Goal: Navigation & Orientation: Find specific page/section

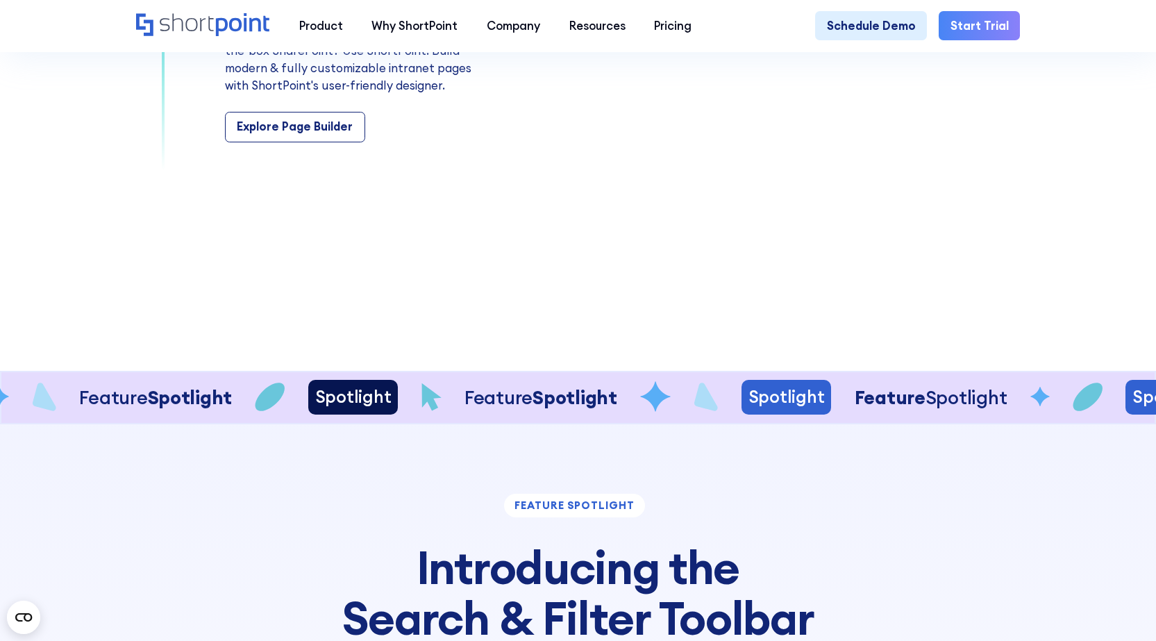
scroll to position [2916, 0]
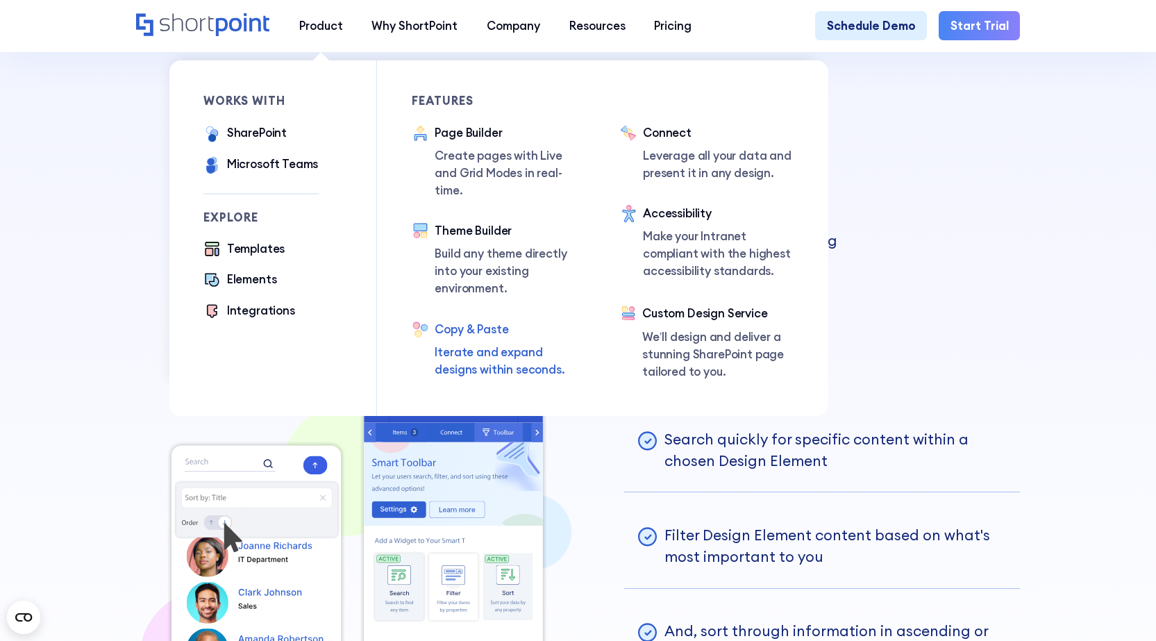
click at [475, 321] on div "Copy & Paste" at bounding box center [510, 329] width 150 height 17
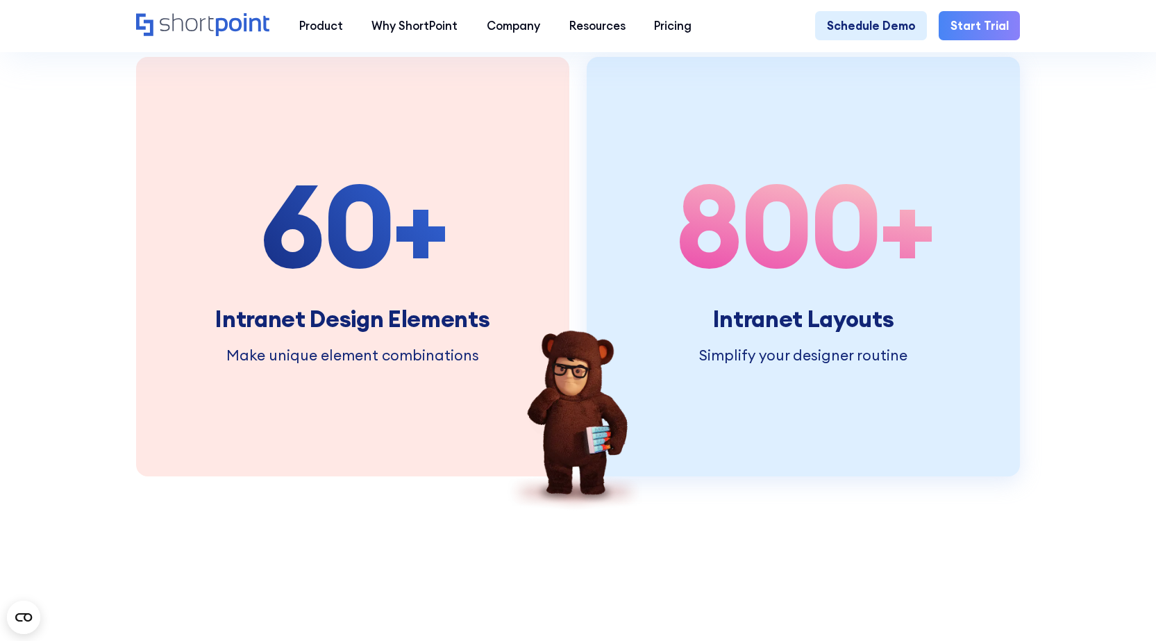
scroll to position [1805, 0]
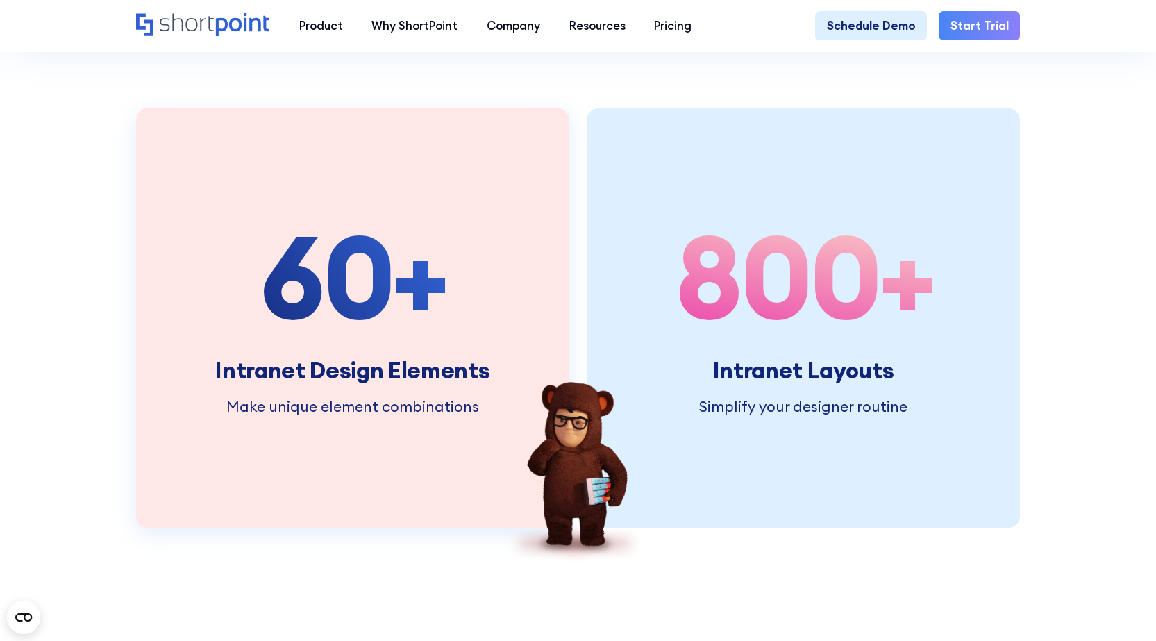
click at [429, 309] on div "60 +" at bounding box center [352, 277] width 274 height 116
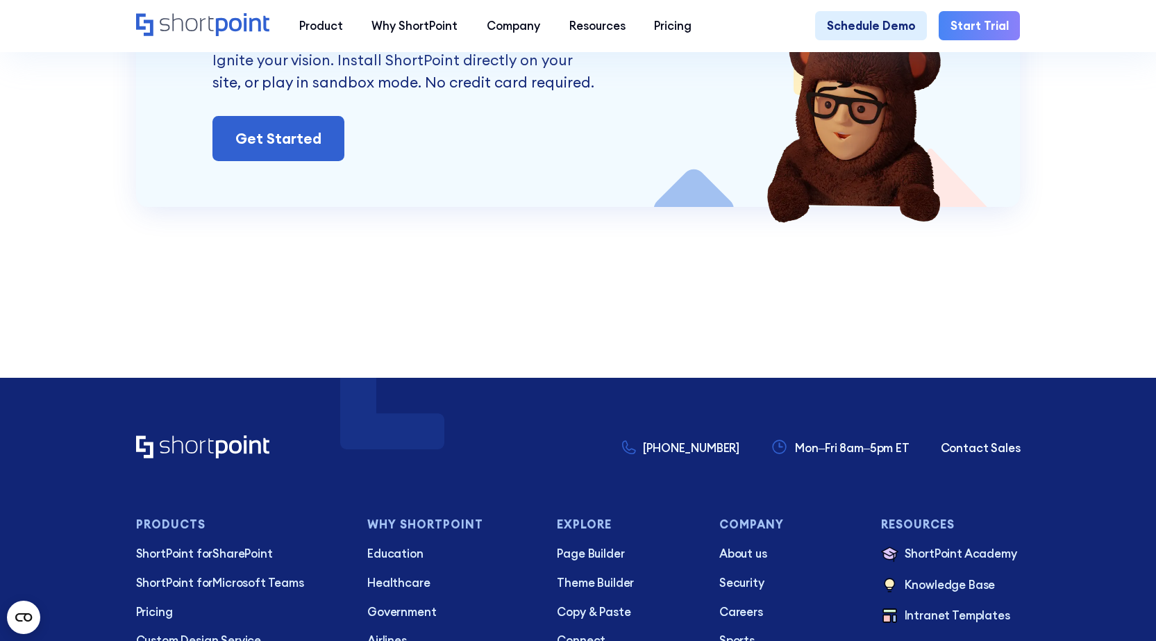
scroll to position [4236, 0]
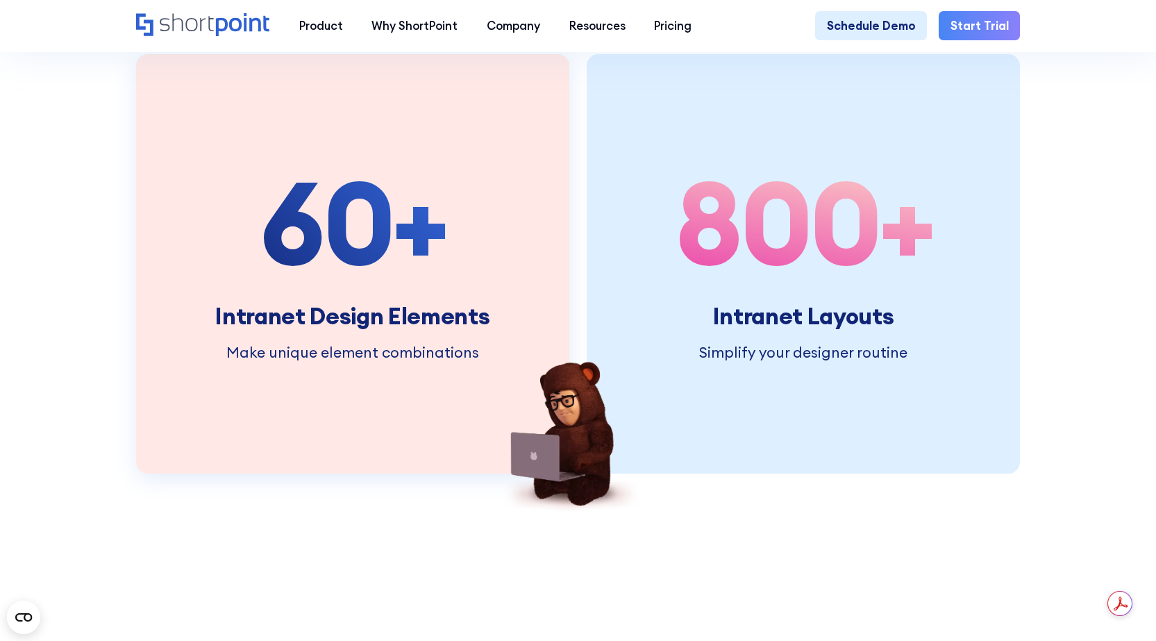
scroll to position [1805, 0]
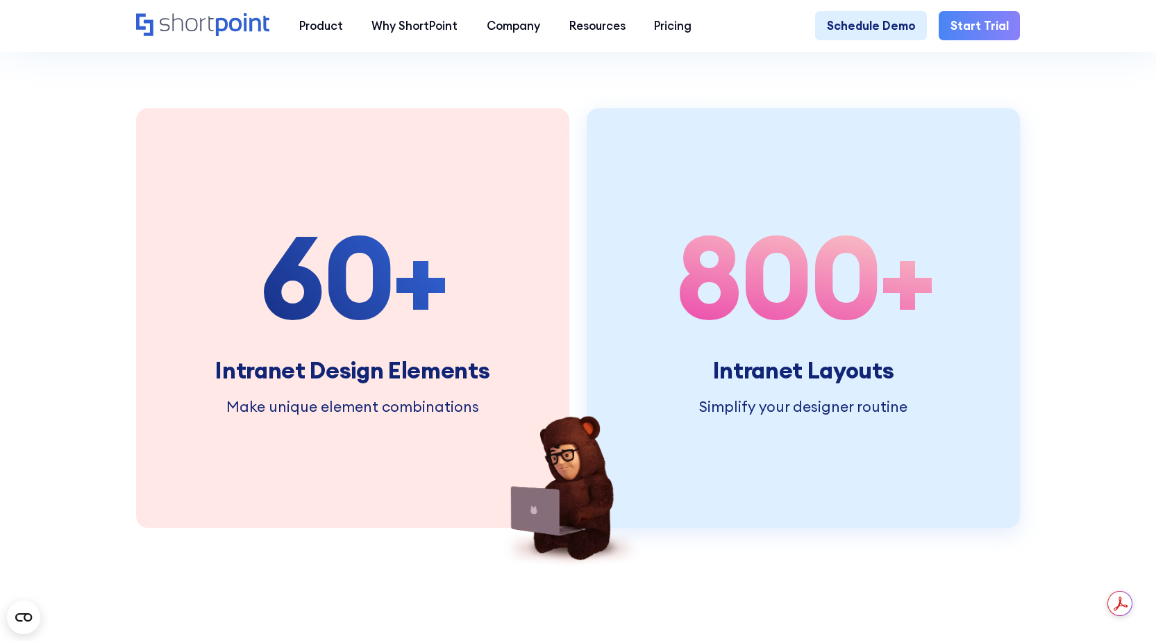
click at [751, 335] on span "800" at bounding box center [777, 276] width 204 height 147
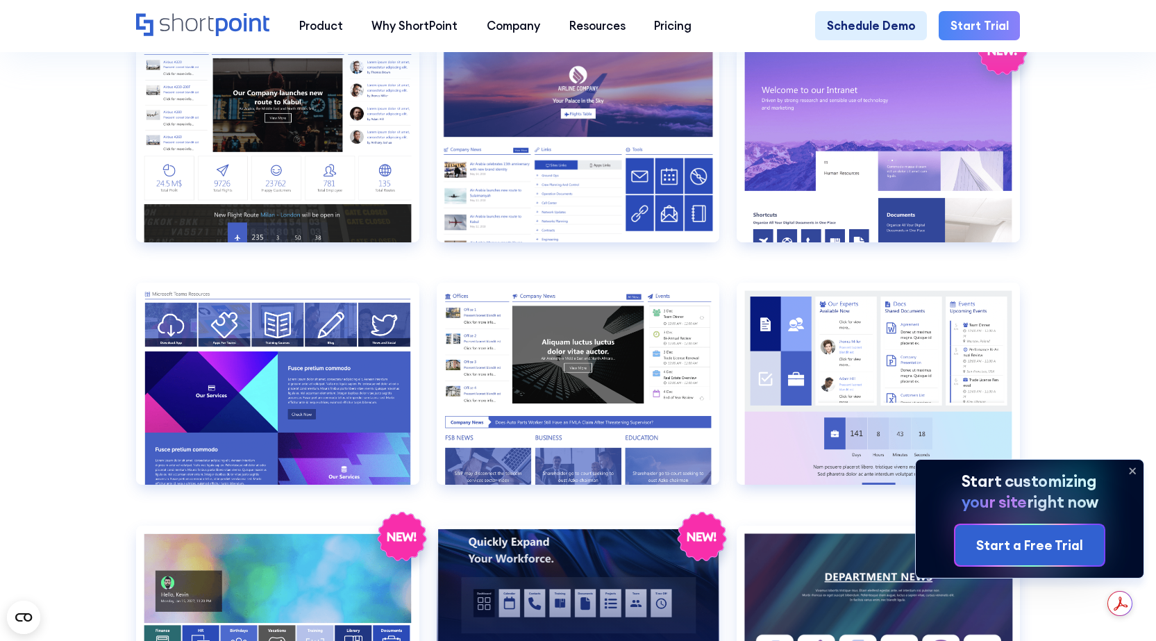
scroll to position [2014, 0]
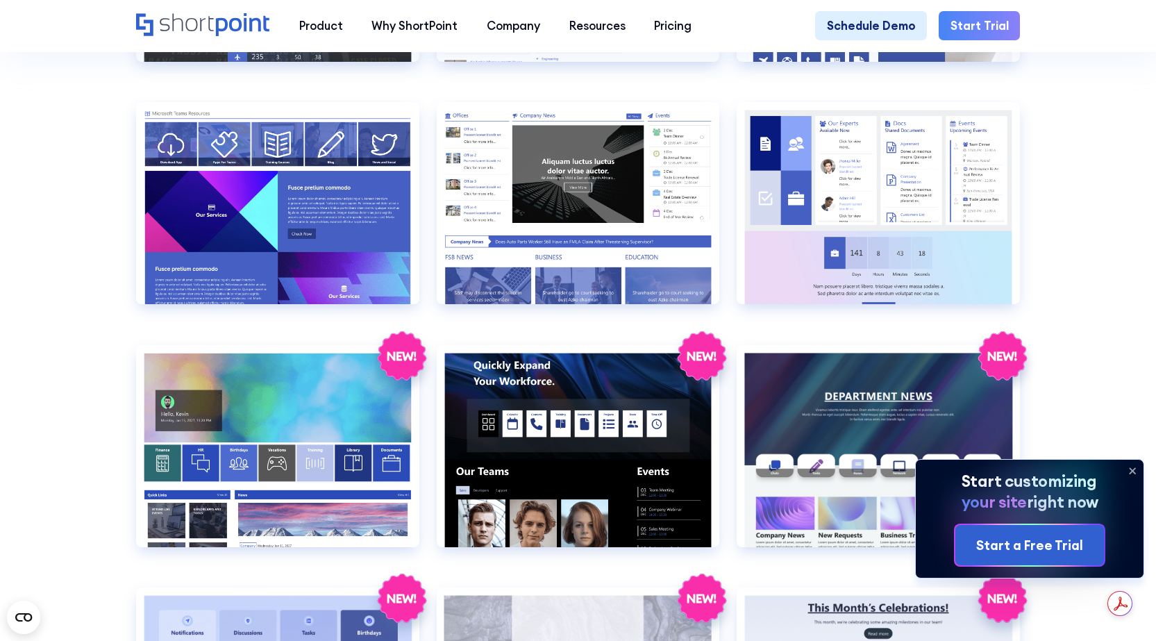
click at [1128, 470] on icon at bounding box center [1132, 471] width 22 height 22
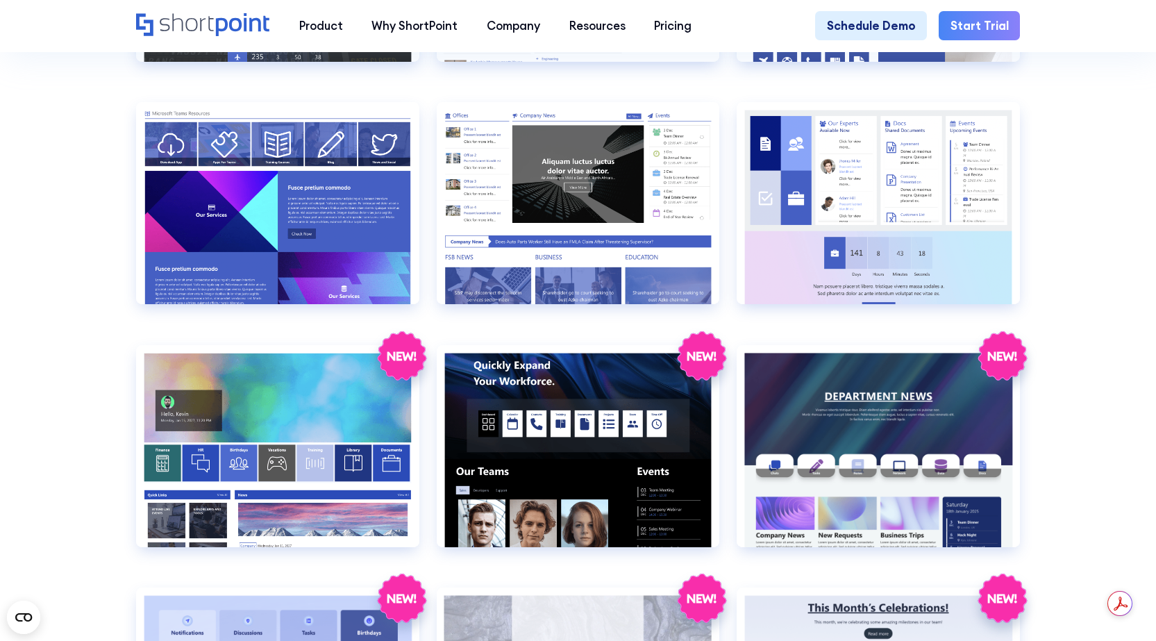
click at [1108, 474] on section "SHAREPOINT INTRANET TEMPLATES Fully customizable SharePoint templates with Shor…" at bounding box center [578, 143] width 1156 height 4254
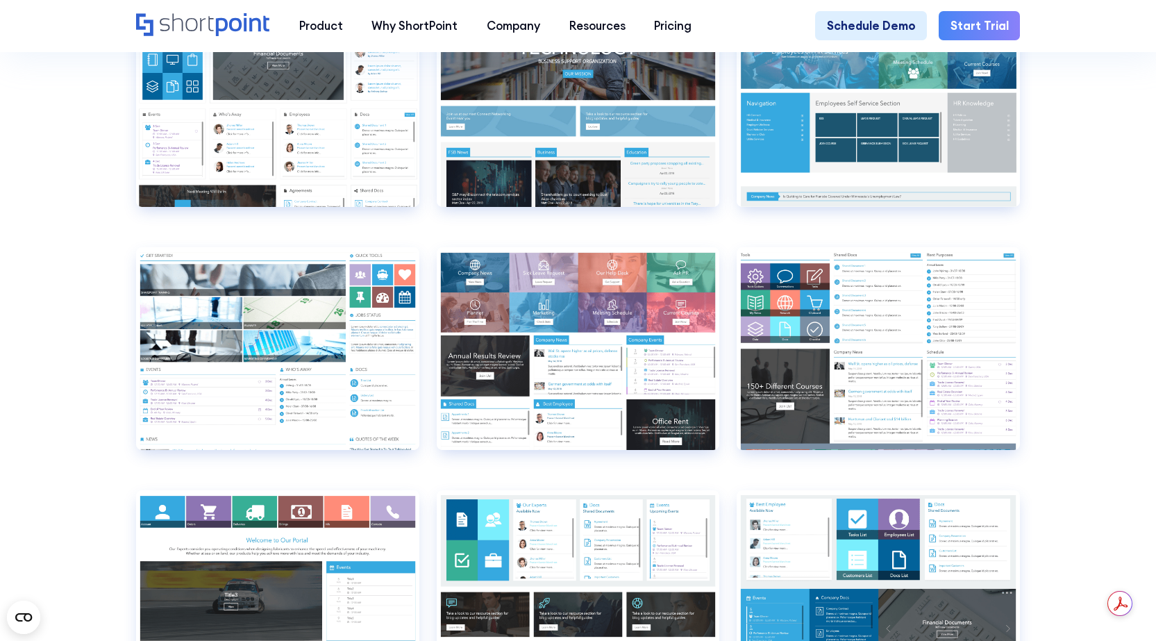
scroll to position [6527, 0]
